Goal: Task Accomplishment & Management: Manage account settings

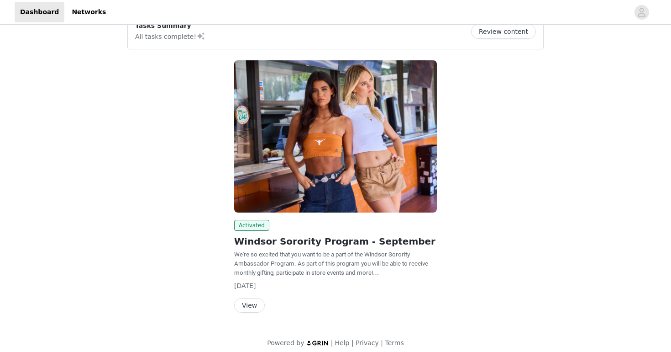
scroll to position [27, 0]
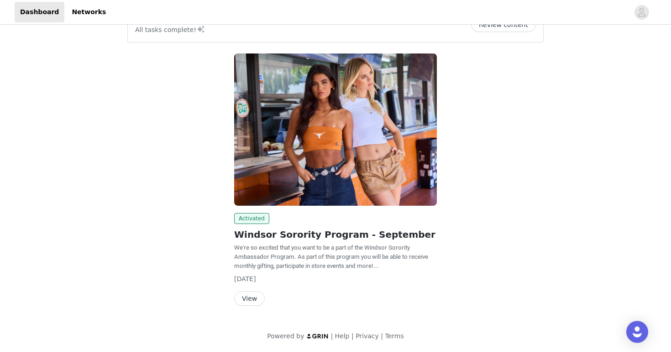
click at [361, 264] on span "We're so excited that you want to be a part of the Windsor Sorority Ambassador …" at bounding box center [331, 256] width 194 height 25
click at [247, 295] on button "View" at bounding box center [249, 298] width 31 height 15
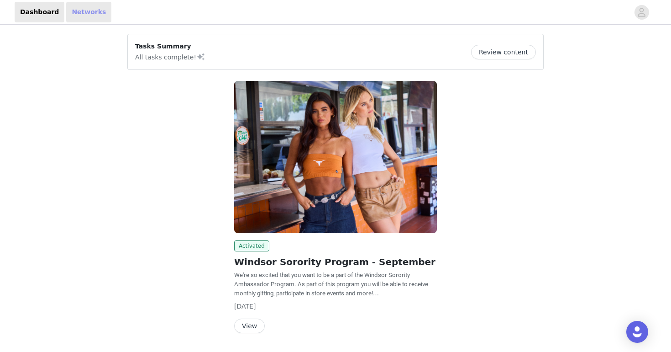
click at [69, 11] on link "Networks" at bounding box center [88, 12] width 45 height 21
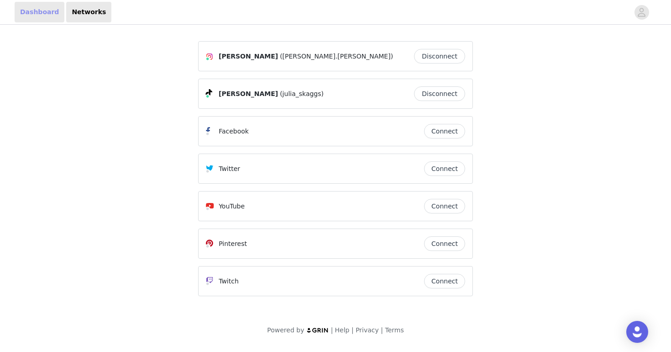
click at [46, 8] on link "Dashboard" at bounding box center [40, 12] width 50 height 21
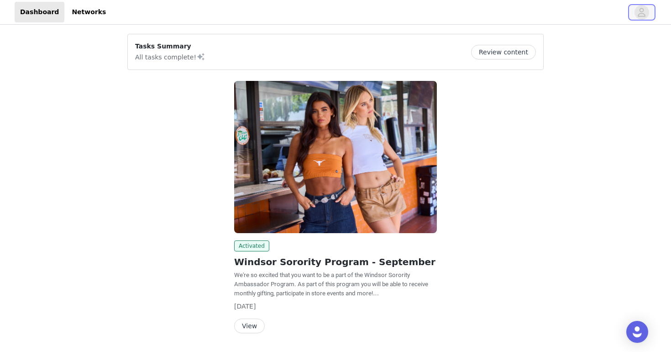
click at [641, 11] on icon "avatar" at bounding box center [642, 12] width 8 height 9
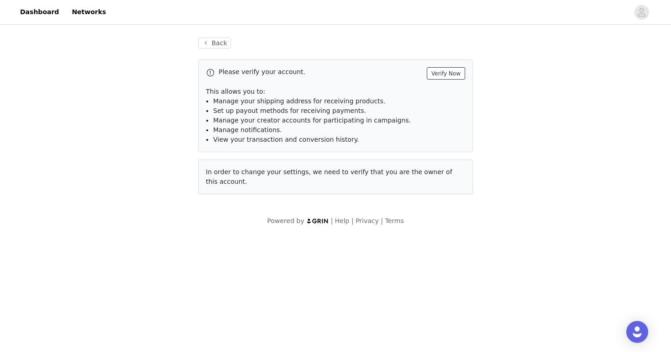
click at [437, 72] on button "Verify Now" at bounding box center [446, 73] width 38 height 12
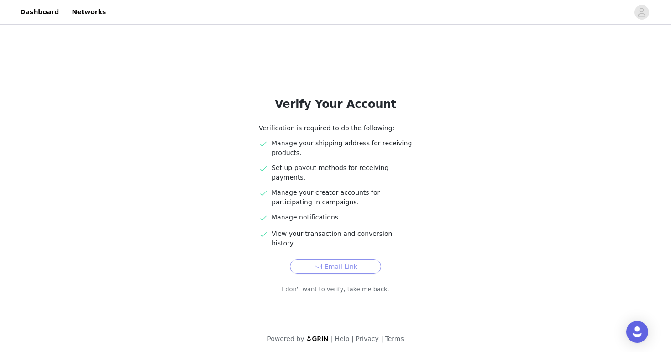
click at [341, 259] on button "Email Link" at bounding box center [335, 266] width 91 height 15
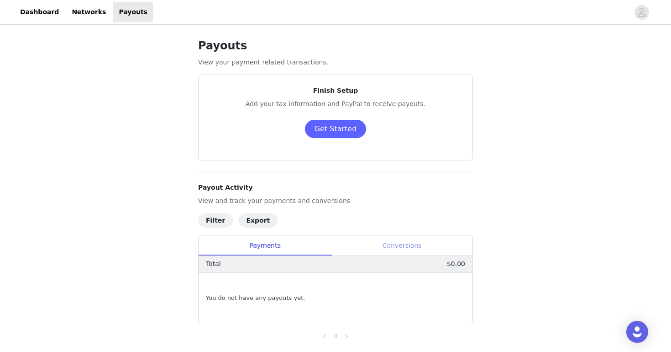
click at [394, 245] on div "Conversions" at bounding box center [401, 245] width 141 height 21
click at [283, 252] on div "Payments" at bounding box center [265, 245] width 133 height 21
click at [82, 16] on link "Networks" at bounding box center [88, 12] width 45 height 21
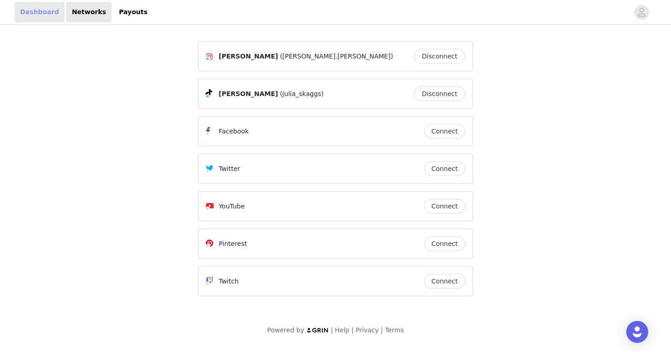
click at [33, 17] on link "Dashboard" at bounding box center [40, 12] width 50 height 21
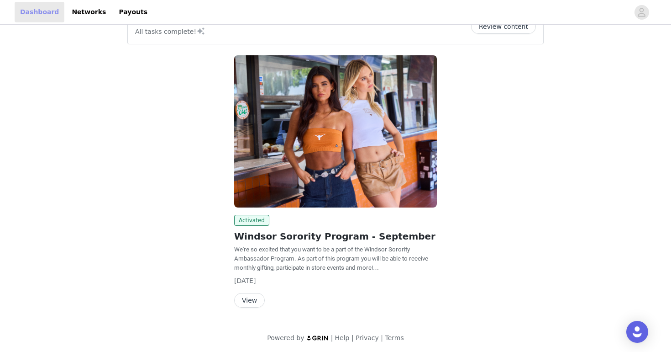
scroll to position [27, 0]
